Goal: Task Accomplishment & Management: Manage account settings

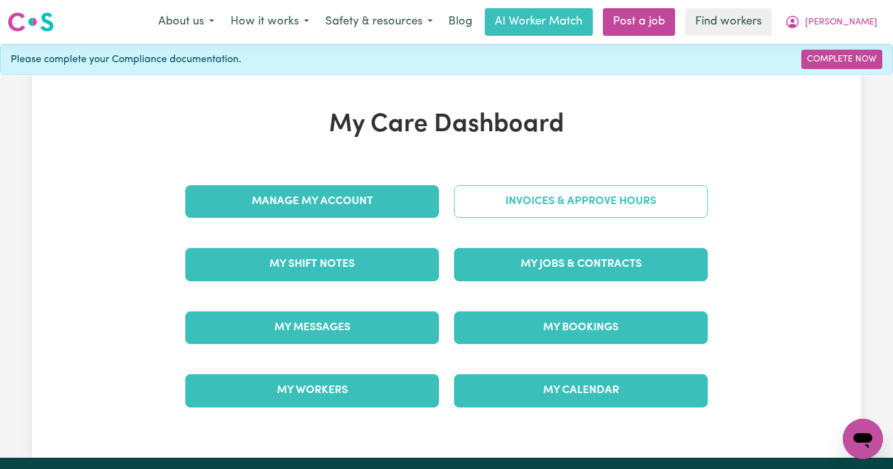
click at [640, 202] on link "Invoices & Approve Hours" at bounding box center [581, 201] width 254 height 33
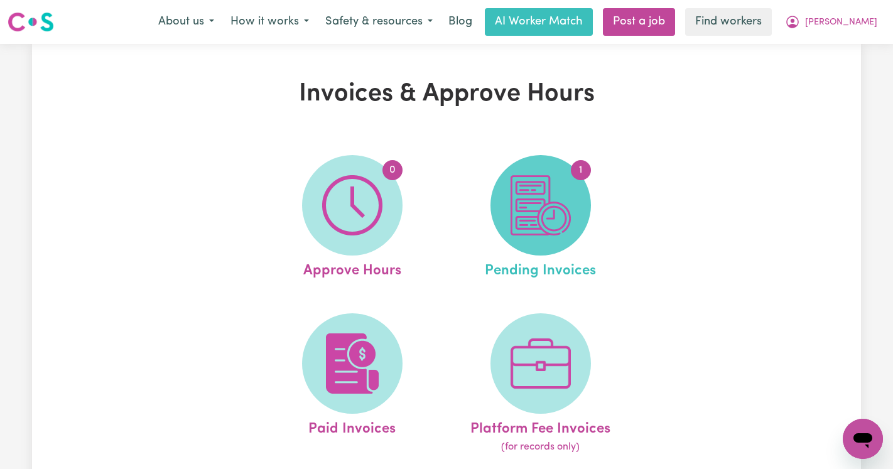
click at [520, 220] on img at bounding box center [541, 205] width 60 height 60
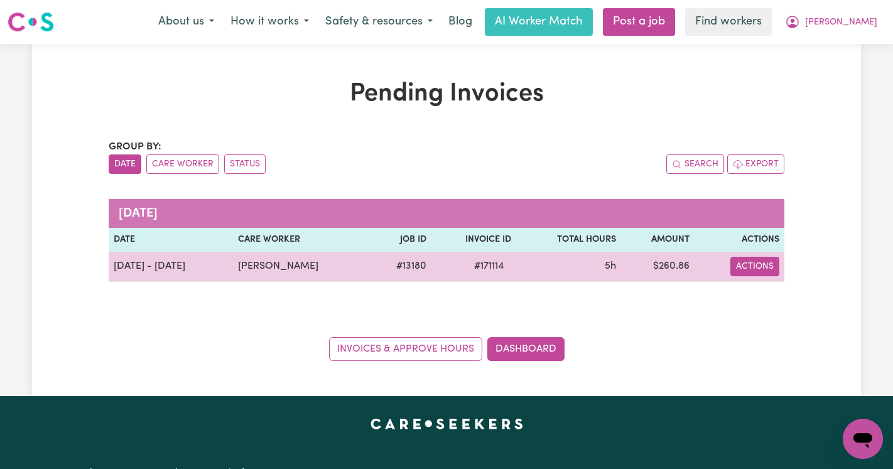
click at [750, 265] on button "Actions" at bounding box center [755, 266] width 49 height 19
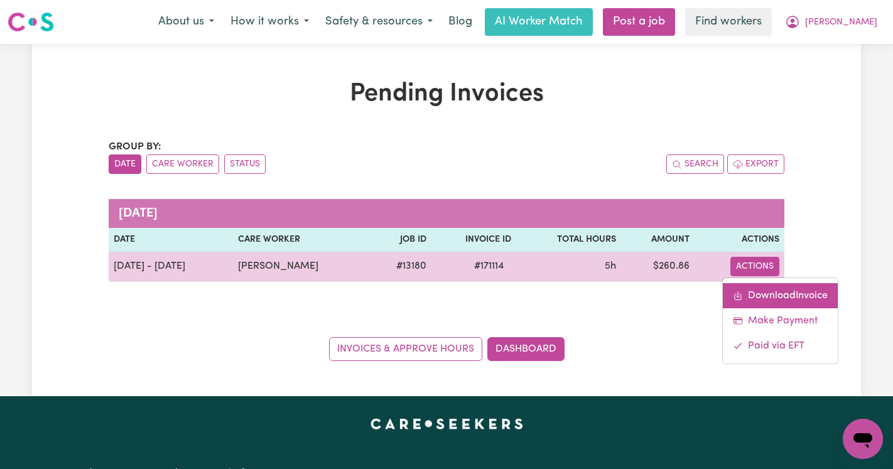
click at [743, 294] on icon "Download invoice #171114" at bounding box center [738, 296] width 10 height 10
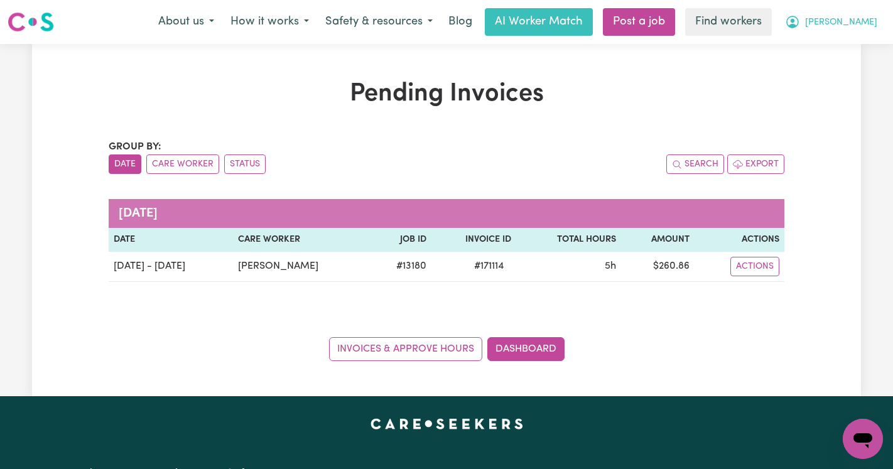
click at [864, 17] on span "[PERSON_NAME]" at bounding box center [841, 23] width 72 height 14
click at [839, 67] on link "Logout" at bounding box center [835, 72] width 99 height 24
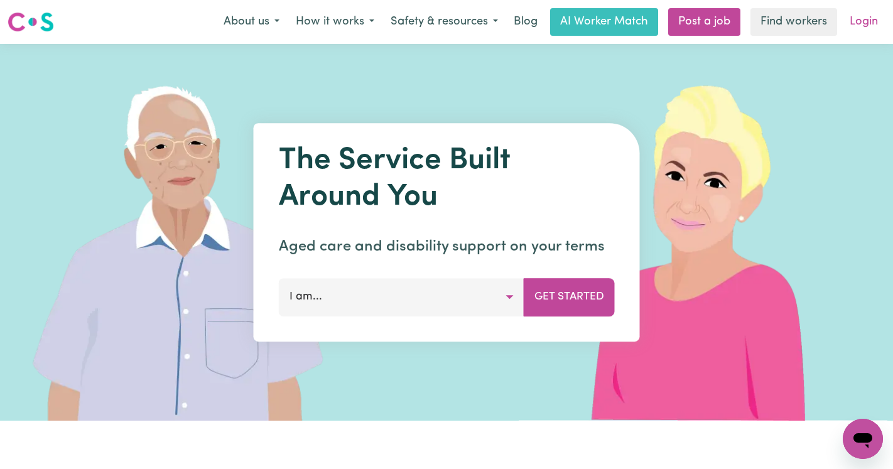
click at [862, 9] on link "Login" at bounding box center [863, 22] width 43 height 28
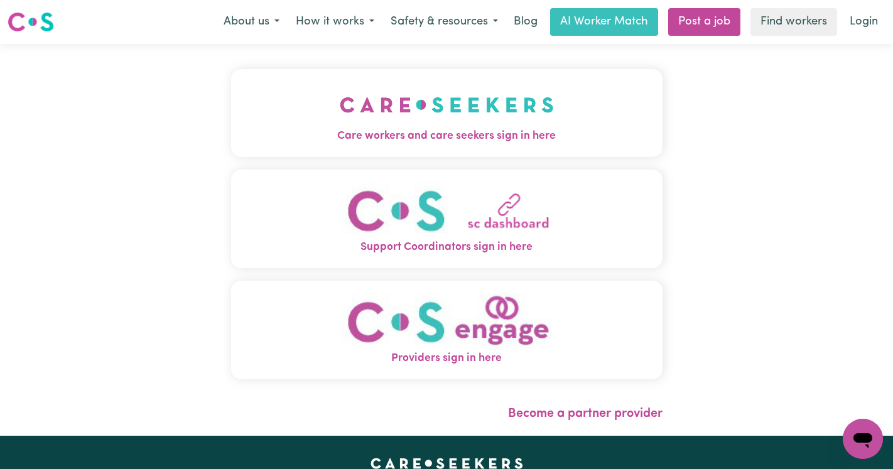
click at [398, 133] on span "Care workers and care seekers sign in here" at bounding box center [447, 136] width 432 height 16
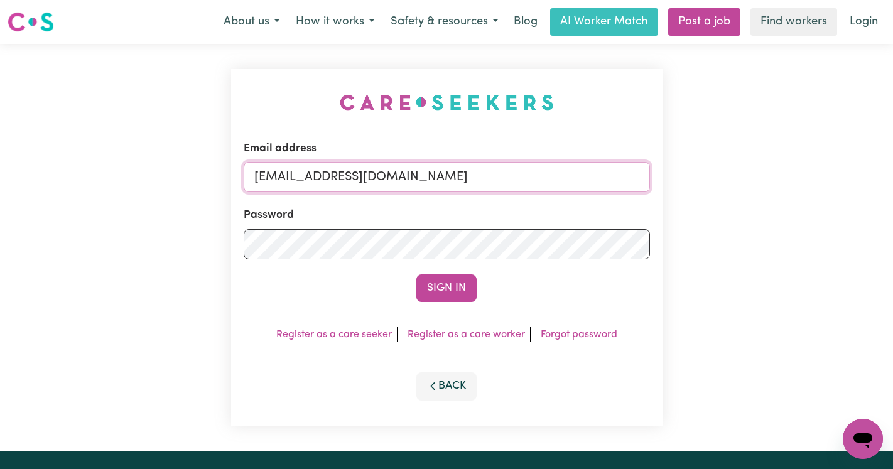
drag, startPoint x: 559, startPoint y: 174, endPoint x: 315, endPoint y: 177, distance: 243.7
click at [315, 177] on input "[EMAIL_ADDRESS][DOMAIN_NAME]" at bounding box center [447, 177] width 406 height 30
paste input "ClientWelby1CF"
type input "[EMAIL_ADDRESS][DOMAIN_NAME]"
click at [416, 275] on button "Sign In" at bounding box center [446, 289] width 60 height 28
